Goal: Contribute content: Add original content to the website for others to see

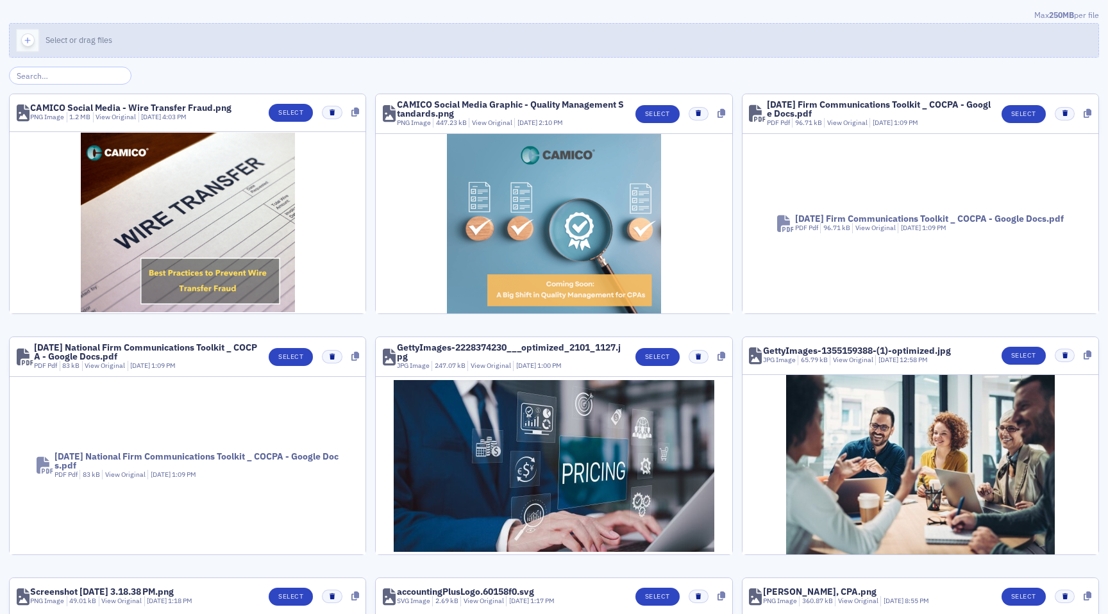
click at [17, 47] on div "button" at bounding box center [28, 40] width 36 height 33
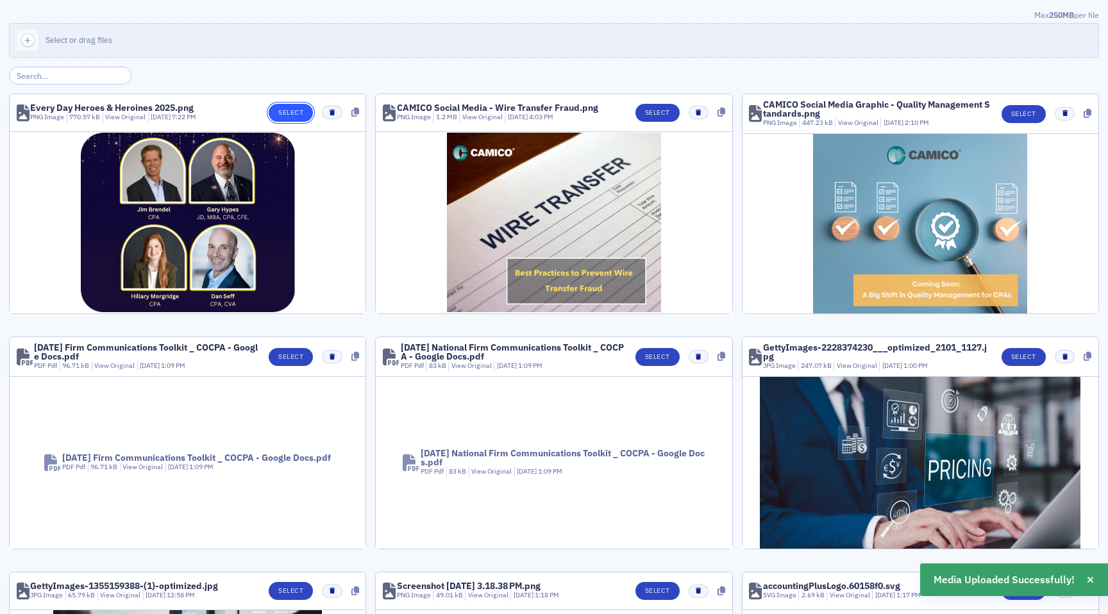
click at [282, 112] on button "Select" at bounding box center [291, 113] width 44 height 18
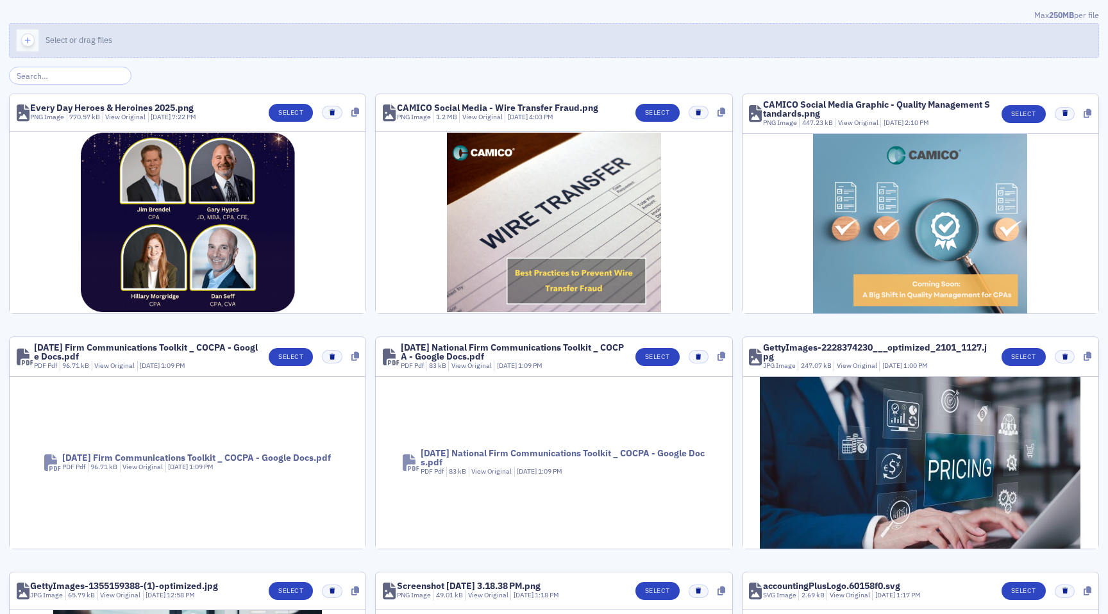
click at [20, 36] on div "button" at bounding box center [28, 40] width 36 height 33
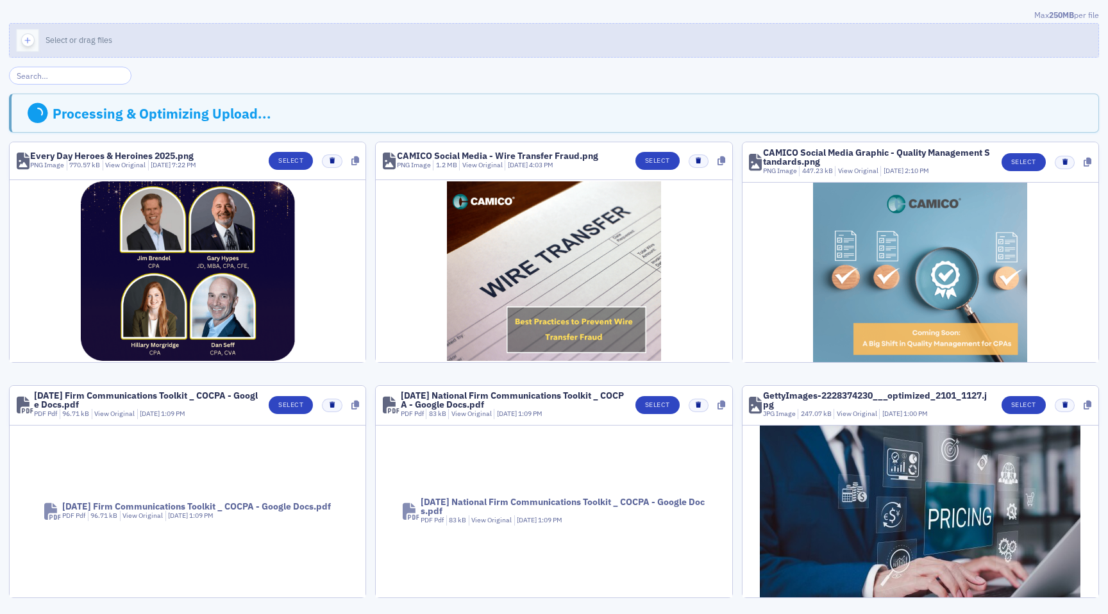
click at [25, 38] on icon "button" at bounding box center [28, 41] width 12 height 12
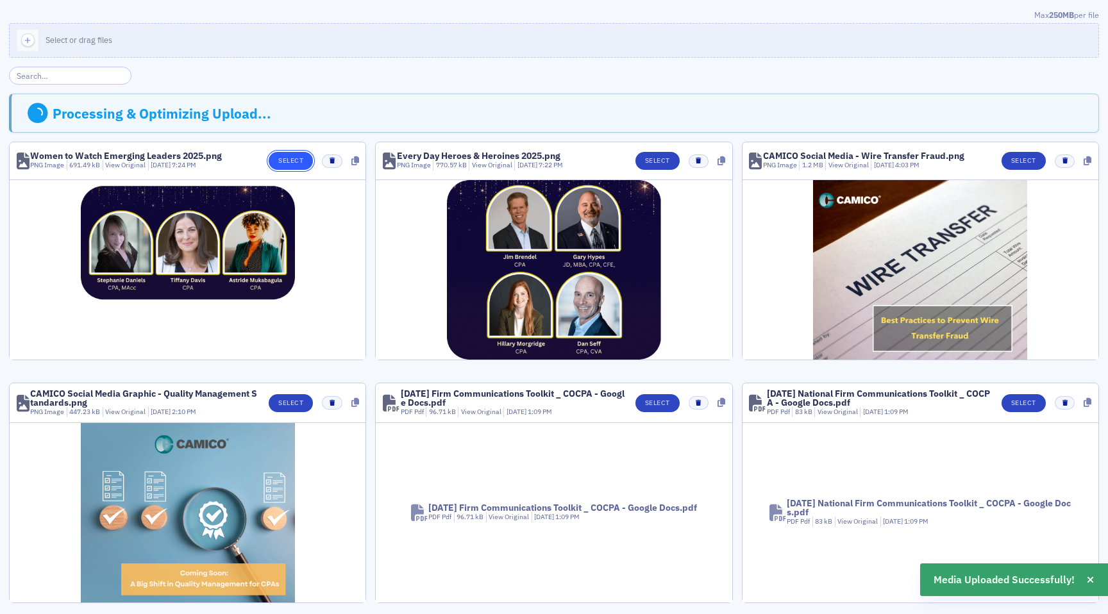
click at [303, 163] on button "Select" at bounding box center [291, 161] width 44 height 18
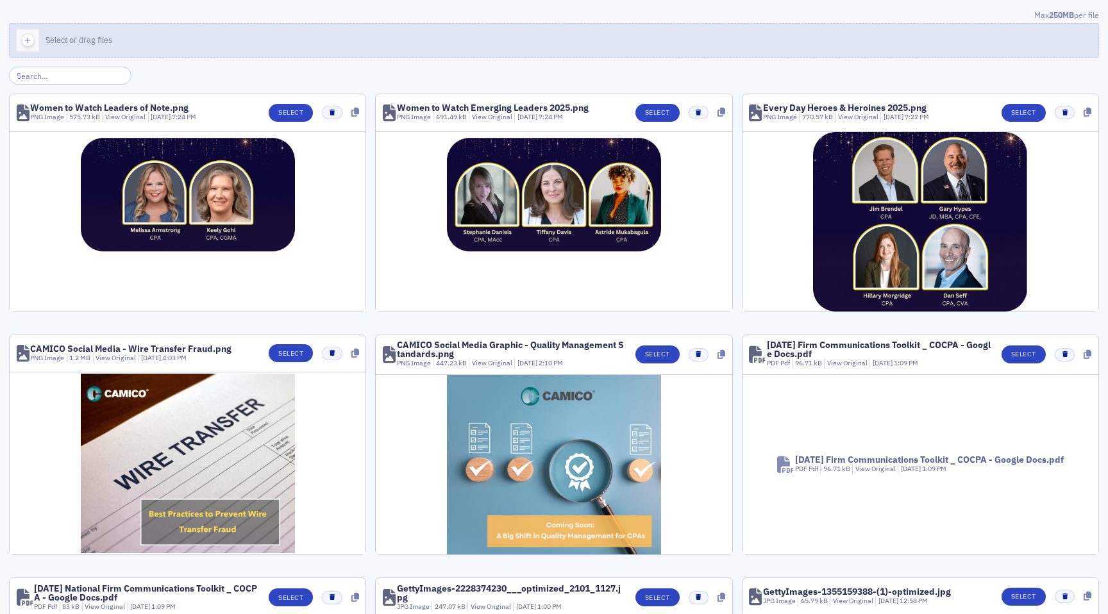
click at [26, 37] on icon "button" at bounding box center [28, 41] width 12 height 12
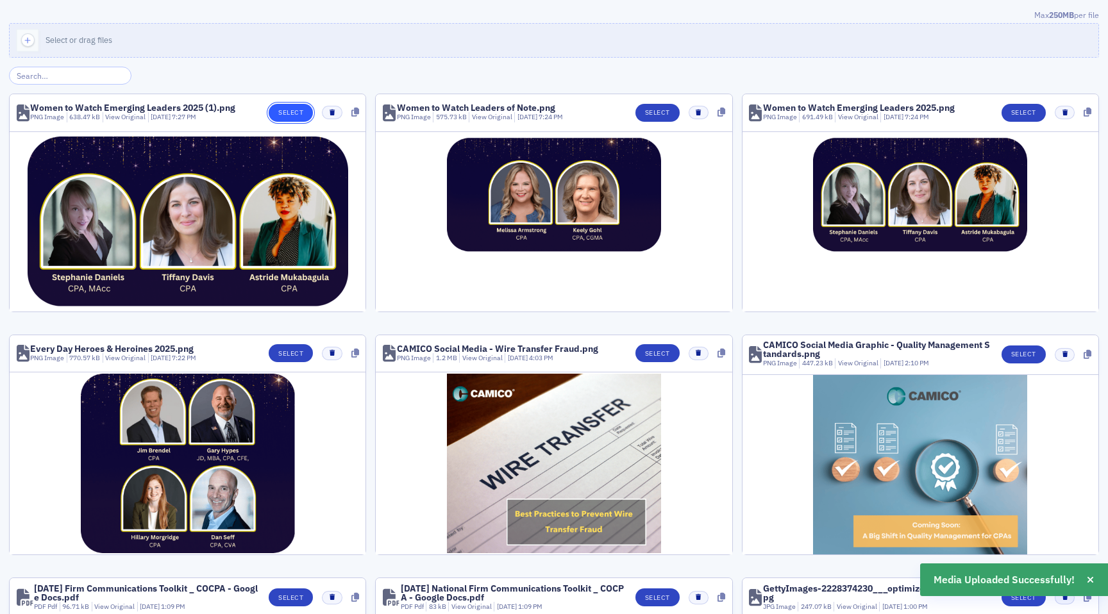
click at [289, 114] on button "Select" at bounding box center [291, 113] width 44 height 18
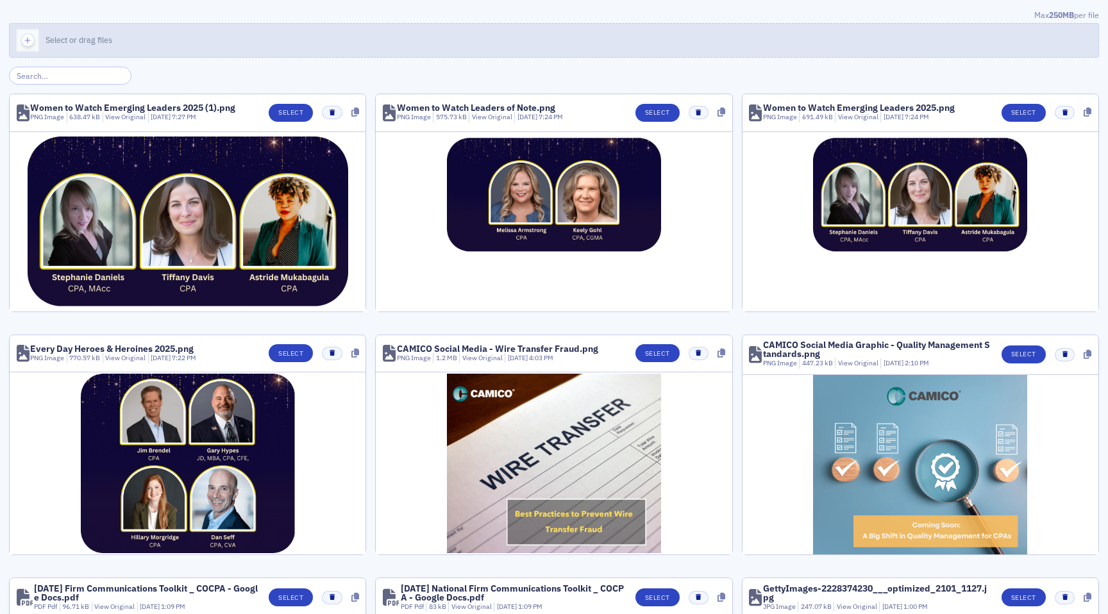
click at [86, 44] on span "Select or drag files" at bounding box center [79, 40] width 67 height 10
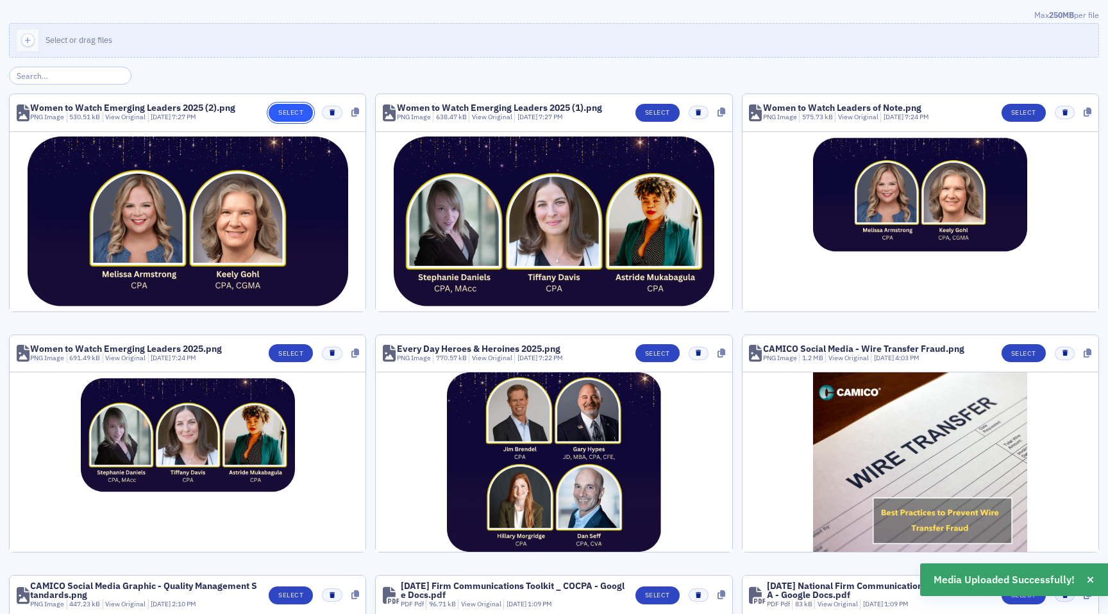
click at [301, 108] on button "Select" at bounding box center [291, 113] width 44 height 18
